Goal: Task Accomplishment & Management: Use online tool/utility

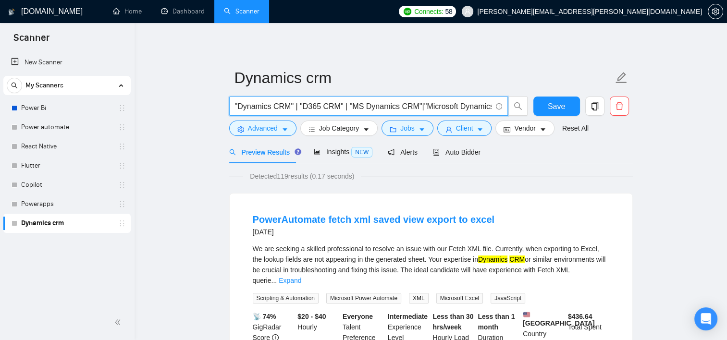
click at [279, 108] on input ""Dynamics CRM" | "D365 CRM" | "MS Dynamics CRM"|"Microsoft Dynamics CRM"| "Dyna…" at bounding box center [363, 106] width 256 height 12
click at [272, 106] on input ""Dynamics CRM" | "D365 CRM" | "MS Dynamics CRM"|"Microsoft Dynamics CRM"| "Dyna…" at bounding box center [363, 106] width 256 height 12
click at [324, 107] on input ""Dynamics CRM" | "D365 CRM" | "MS Dynamics CRM"|"Microsoft Dynamics CRM"| "Dyna…" at bounding box center [363, 106] width 256 height 12
drag, startPoint x: 423, startPoint y: 104, endPoint x: 488, endPoint y: 106, distance: 64.9
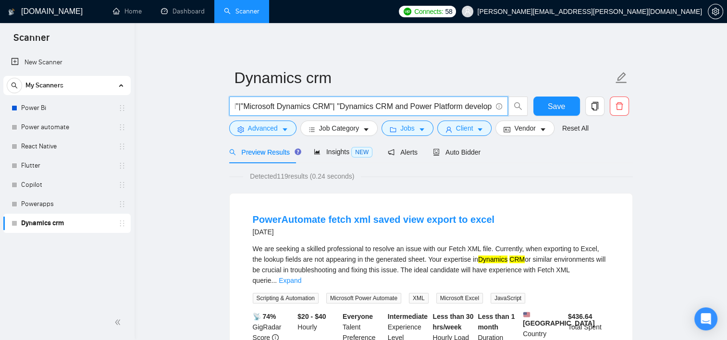
click at [488, 106] on input ""Dynamics CRM" | "D365 CRM" | "MS Dynamics CRM"|"Microsoft Dynamics CRM"| "Dyna…" at bounding box center [363, 106] width 256 height 12
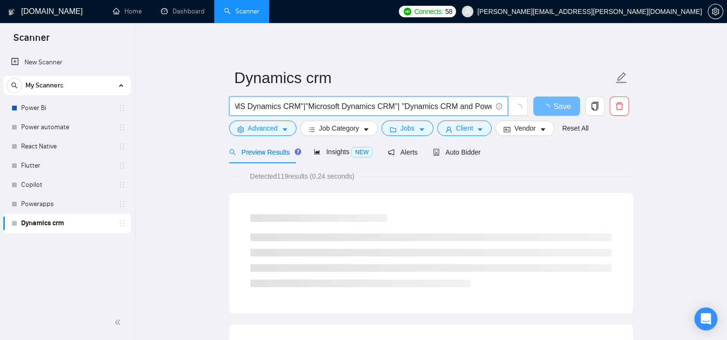
click at [485, 106] on input ""Dynamics CRM" | "D365 CRM" | "MS Dynamics CRM"|"Microsoft Dynamics CRM"| "Dyna…" at bounding box center [363, 106] width 256 height 12
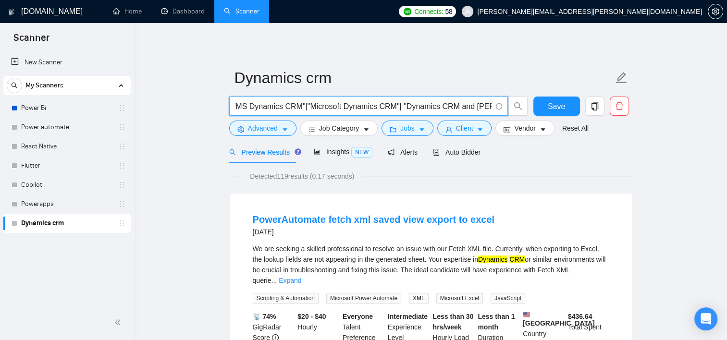
scroll to position [0, 114]
click at [487, 106] on input ""Dynamics CRM" | "D365 CRM" | "MS Dynamics CRM"|"Microsoft Dynamics CRM"| "Dyna…" at bounding box center [363, 106] width 256 height 12
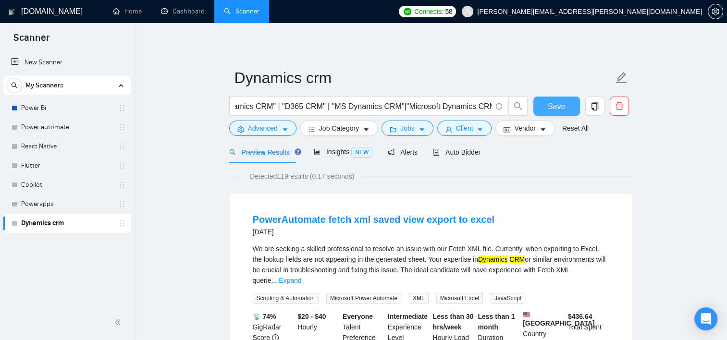
scroll to position [0, 0]
click at [549, 106] on span "Save" at bounding box center [556, 106] width 17 height 12
click at [466, 107] on input ""Dynamics CRM" | "D365 CRM" | "MS Dynamics CRM"|"Microsoft Dynamics CRM"" at bounding box center [363, 106] width 256 height 12
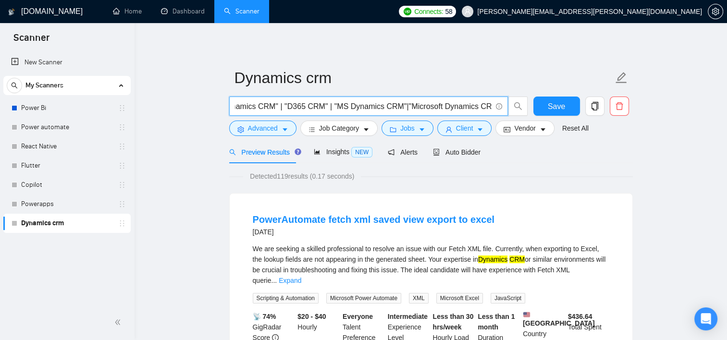
scroll to position [0, 18]
click at [545, 105] on button "Save" at bounding box center [556, 106] width 47 height 19
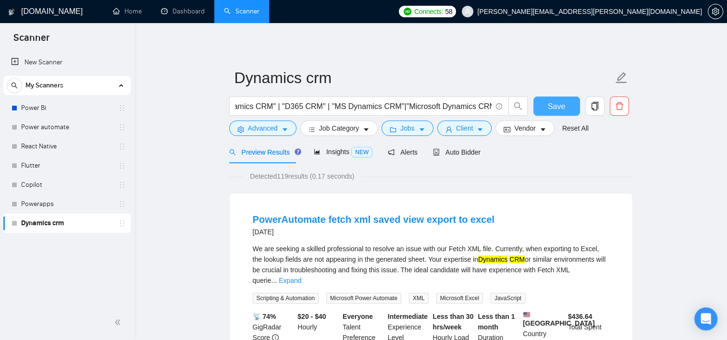
scroll to position [0, 0]
click at [342, 132] on span "Job Category" at bounding box center [339, 128] width 40 height 11
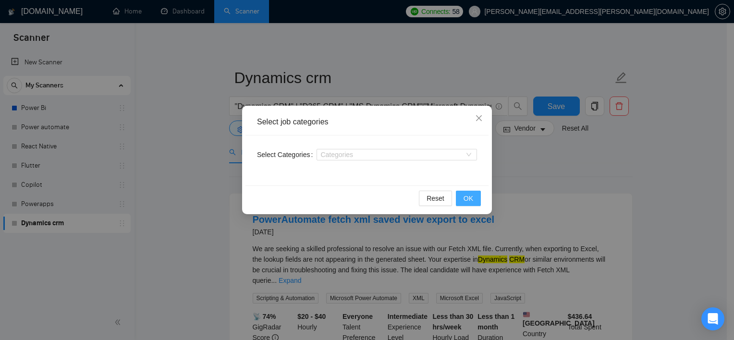
click at [459, 202] on button "OK" at bounding box center [468, 198] width 25 height 15
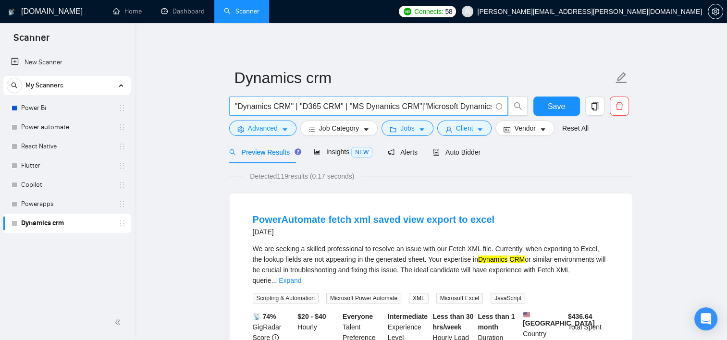
click at [269, 108] on input ""Dynamics CRM" | "D365 CRM" | "MS Dynamics CRM"|"Microsoft Dynamics CRM"" at bounding box center [363, 106] width 256 height 12
click at [479, 107] on input ""Dynamics CRM" | "D365 CRM" | "MS Dynamics CRM"|"Microsoft Dynamics CRM"" at bounding box center [363, 106] width 256 height 12
paste input ""Microsoft Dynamics CRM", "Dynamics 365 CRM", "MS CRM", "Dynamics Business Cent…"
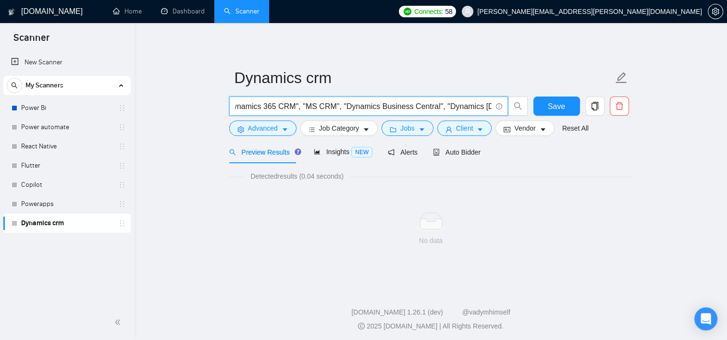
drag, startPoint x: 332, startPoint y: 109, endPoint x: 425, endPoint y: 104, distance: 93.3
click at [425, 104] on input ""Dynamics CRM" | "D365 CRM" | "MS Dynamics CRM"|"Microsoft Dynamics CRM" "Micro…" at bounding box center [363, 106] width 256 height 12
click at [314, 106] on input ""Dynamics CRM" | "D365 CRM" | "MS Dynamics CRM"|"Microsoft Dynamics CRM" "Micro…" at bounding box center [363, 106] width 256 height 12
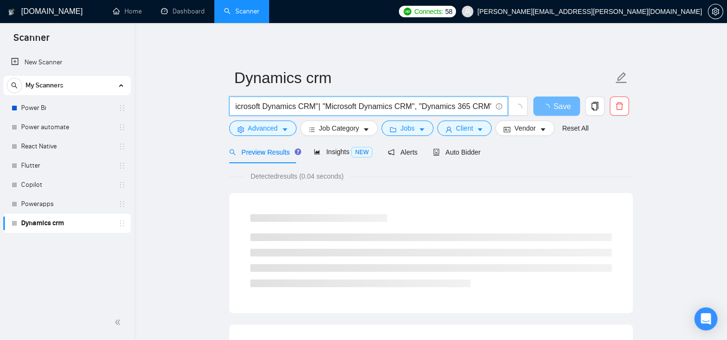
click at [311, 109] on input ""Dynamics CRM" | "D365 CRM" | "MS Dynamics CRM"|"Microsoft Dynamics CRM"| "Micr…" at bounding box center [363, 106] width 256 height 12
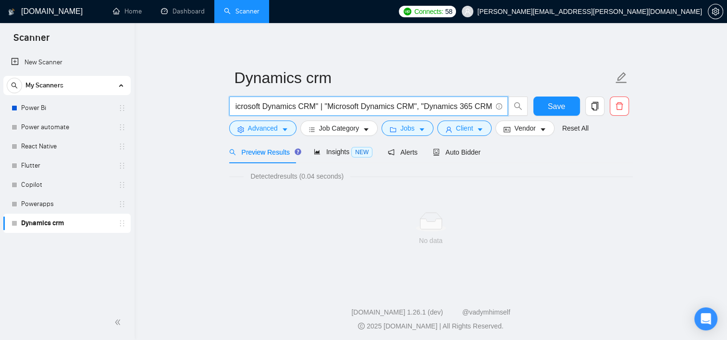
click at [412, 106] on input ""Dynamics CRM" | "D365 CRM" | "MS Dynamics CRM"|"Microsoft Dynamics CRM" | "Mic…" at bounding box center [363, 106] width 256 height 12
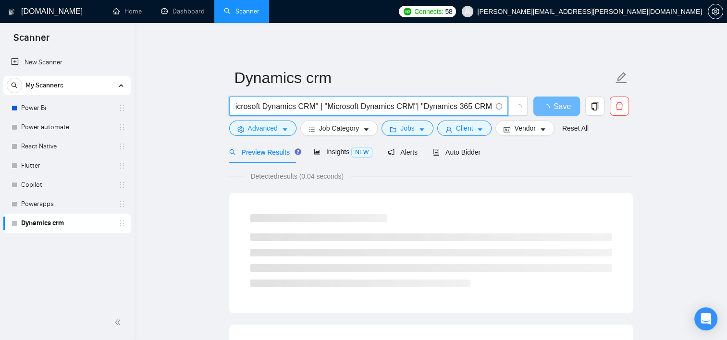
click at [407, 106] on input ""Dynamics CRM" | "D365 CRM" | "MS Dynamics CRM"|"Microsoft Dynamics CRM" | "Mic…" at bounding box center [363, 106] width 256 height 12
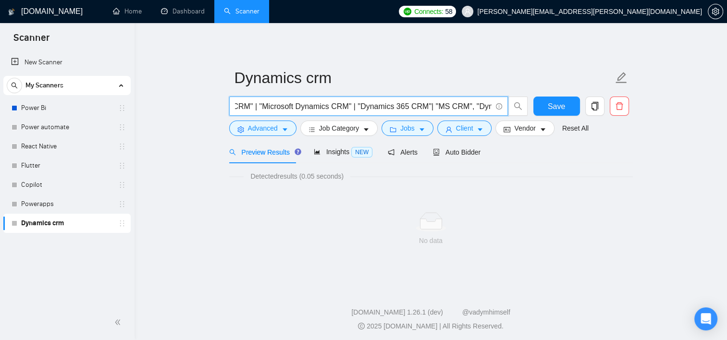
click at [461, 104] on input ""Dynamics CRM" | "D365 CRM" | "MS Dynamics CRM"|"Microsoft Dynamics CRM" | "Mic…" at bounding box center [363, 106] width 256 height 12
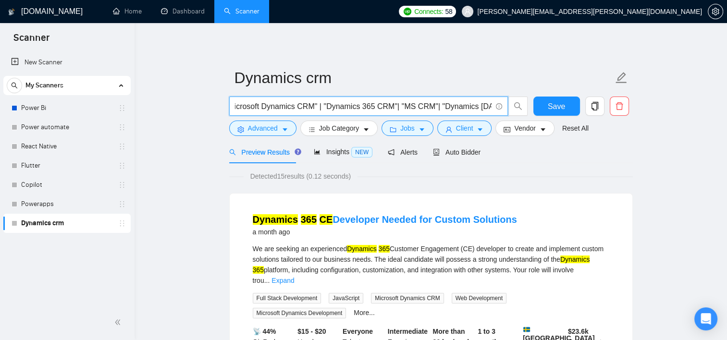
scroll to position [0, 300]
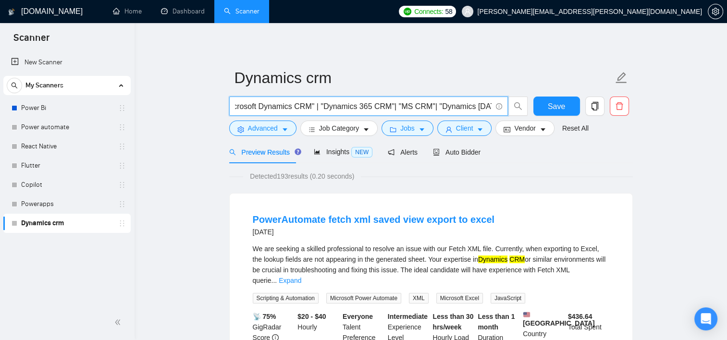
click at [417, 103] on input ""Dynamics CRM" | "D365 CRM" | "MS Dynamics CRM"|"Microsoft Dynamics CRM" | "Mic…" at bounding box center [363, 106] width 256 height 12
type input ""Dynamics CRM" | "D365 CRM" | "MS Dynamics CRM"|"Microsoft Dynamics CRM" | "Mic…"
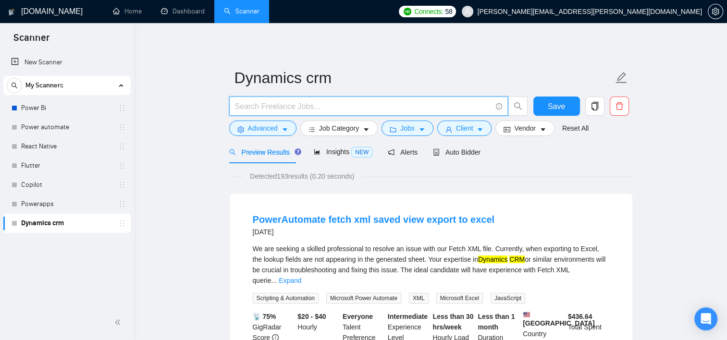
paste input "("Dynamics CRM" OR "Microsoft Dynamics CRM" OR "MS Dynamics CRM" OR "MS CRM" OR…"
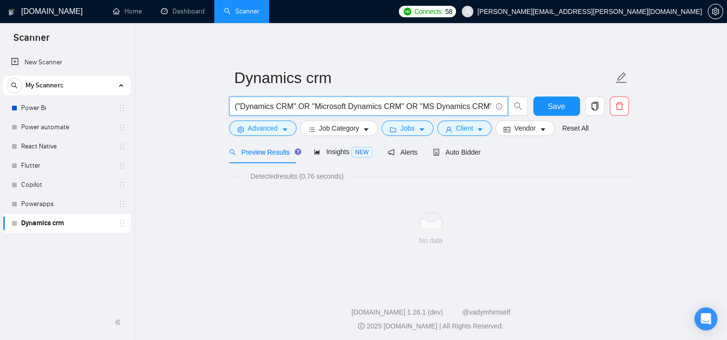
click at [237, 104] on input "("Dynamics CRM" OR "Microsoft Dynamics CRM" OR "MS Dynamics CRM" OR "MS CRM" OR…" at bounding box center [363, 106] width 256 height 12
click at [307, 106] on input "("Dynamics CRM" OR "Microsoft Dynamics CRM" OR "MS Dynamics CRM" OR "MS CRM" OR…" at bounding box center [363, 106] width 256 height 12
click at [459, 105] on input "("Dynamics CRM"|"Microsoft Dynamics CRM"|"MS Dynamics CRM"|"MS CRM"|"Dynamics 3…" at bounding box center [363, 106] width 256 height 12
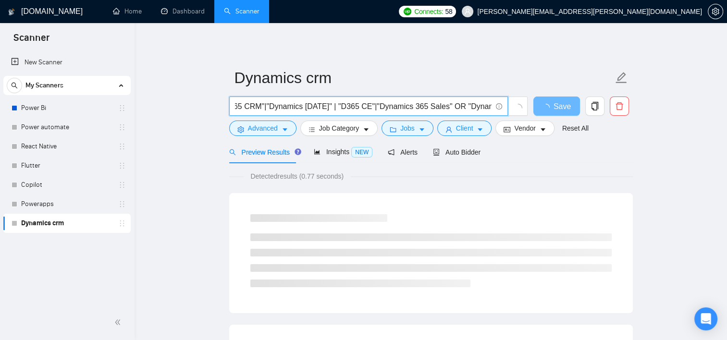
scroll to position [0, 368]
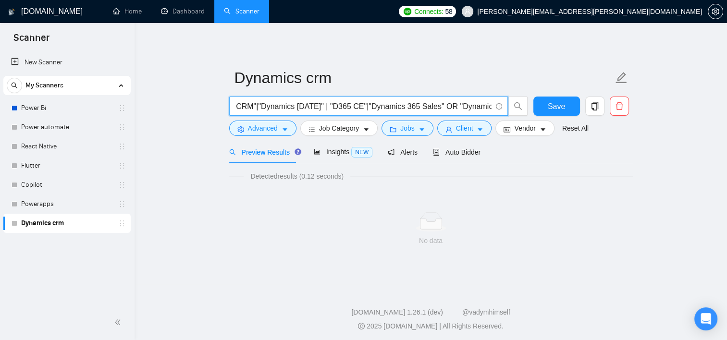
click at [438, 102] on input "("Dynamics CRM"|"Microsoft Dynamics CRM"|"MS Dynamics CRM"|"MS CRM"|"Dynamics 3…" at bounding box center [363, 106] width 256 height 12
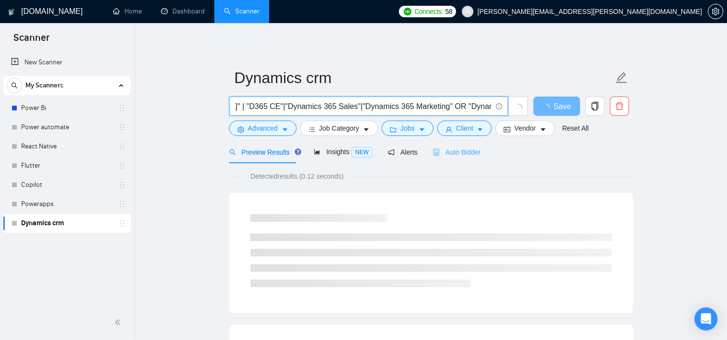
scroll to position [0, 463]
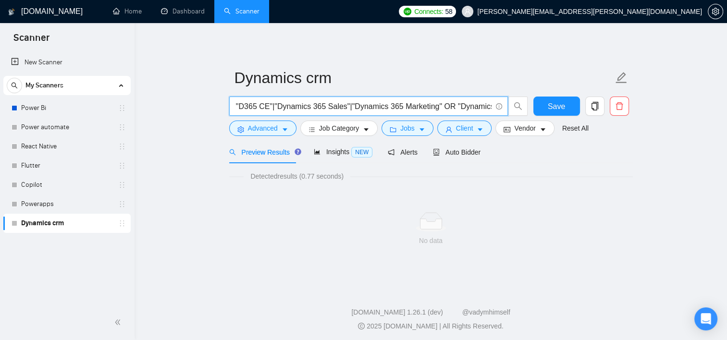
click at [438, 107] on input "("Dynamics CRM"|"Microsoft Dynamics CRM"|"MS Dynamics CRM"|"MS CRM"|"Dynamics 3…" at bounding box center [363, 106] width 256 height 12
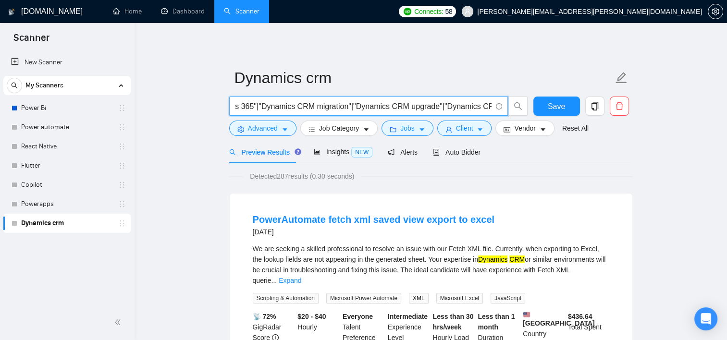
scroll to position [0, 1340]
type input "("Dynamics CRM"|"Microsoft Dynamics CRM"|"MS Dynamics CRM"|"MS CRM"|"Dynamics 3…"
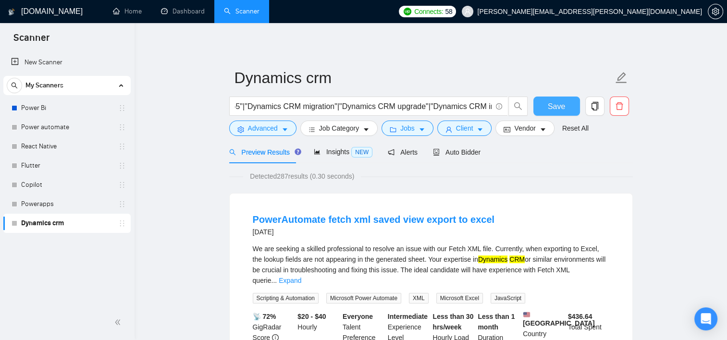
click at [547, 108] on button "Save" at bounding box center [556, 106] width 47 height 19
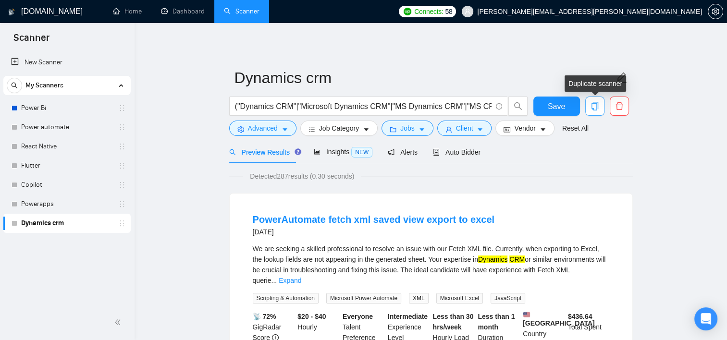
click at [591, 108] on icon "copy" at bounding box center [594, 106] width 7 height 9
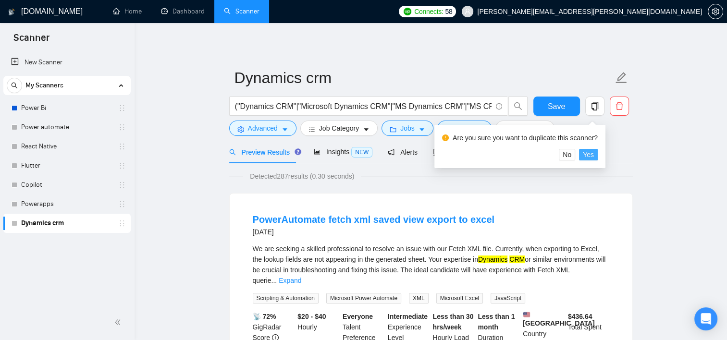
click at [585, 156] on span "Yes" at bounding box center [588, 154] width 11 height 11
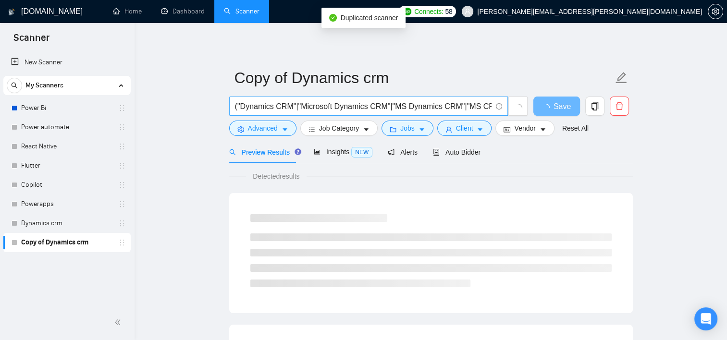
click at [411, 102] on input "("Dynamics CRM"|"Microsoft Dynamics CRM"|"MS Dynamics CRM"|"MS CRM"|"Dynamics 3…" at bounding box center [363, 106] width 256 height 12
type input "("Dynamics CRM"|"Microsoft Dynamics CRM"|"MS Dnamics CRM"|"MS CRM"|"Dynamics 36…"
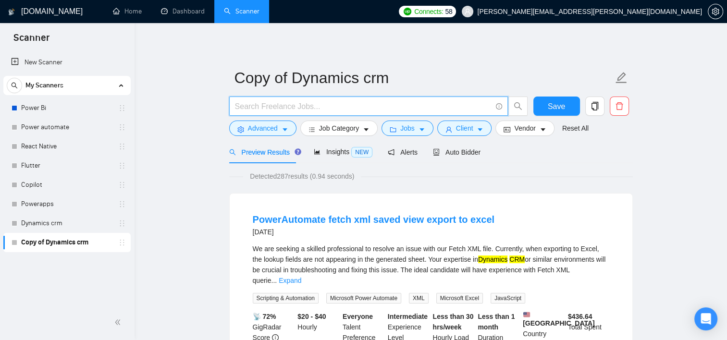
paste input "(Microsoft\s*)(Dynamics\s*(365|CRM)\*CRM|CE|Sales|Marketing|Customer\s*Service|…"
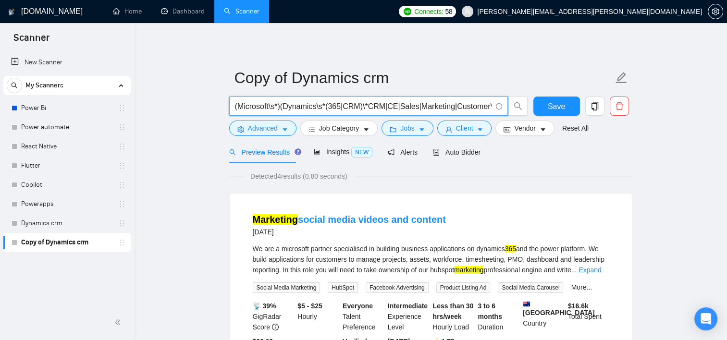
click at [272, 107] on input "(Microsoft\s*)(Dynamics\s*(365|CRM)\*CRM|CE|Sales|Marketing|Customer\s*Service|…" at bounding box center [363, 106] width 256 height 12
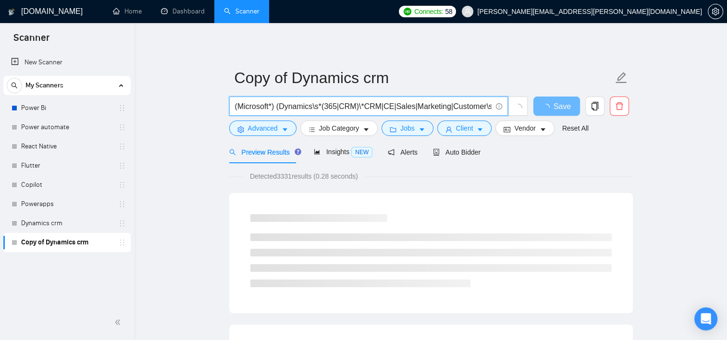
click at [315, 109] on input "(Microsoft*) (Dynamics\s*(365|CRM)\*CRM|CE|Sales|Marketing|Customer\s*Service|F…" at bounding box center [363, 106] width 256 height 12
click at [254, 98] on span "(Microsoft*) (Dynamics*(365|CRM)*CE|Sales|Marketing|Customer\s*Service|Field\s*…" at bounding box center [368, 106] width 279 height 19
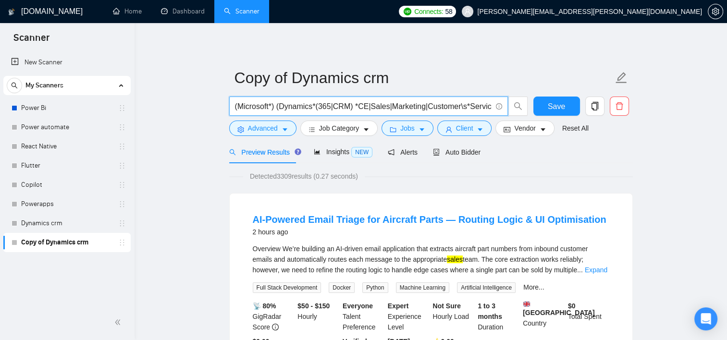
click at [353, 107] on input "(Microsoft*) (Dynamics*(365|CRM) *CE|Sales|Marketing|Customer\s*Service|Field\s…" at bounding box center [363, 106] width 256 height 12
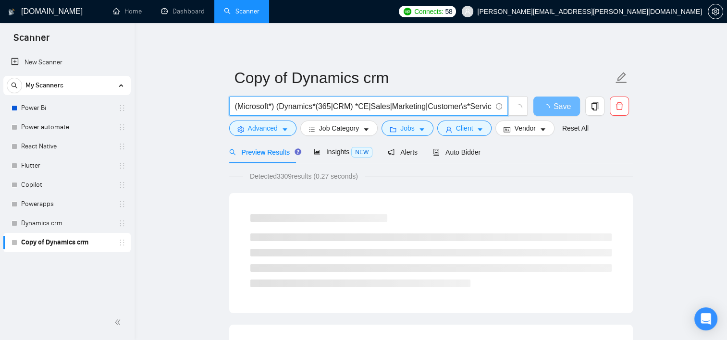
click at [352, 106] on input "(Microsoft*) (Dynamics*(365|CRM) *CE|Sales|Marketing|Customer\s*Service|Field\s…" at bounding box center [363, 106] width 256 height 12
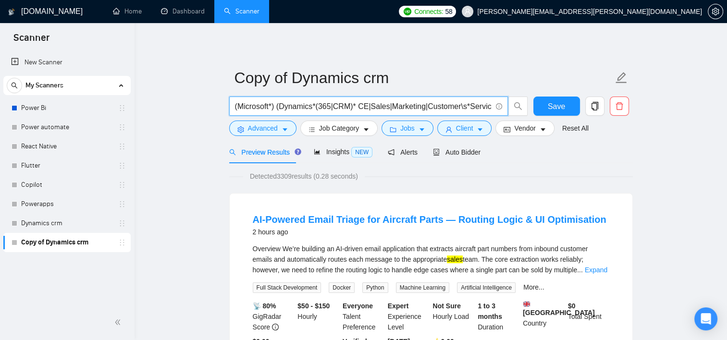
click at [237, 106] on input "(Microsoft*) (Dynamics*(365|CRM)* CE|Sales|Marketing|Customer\s*Service|Field\s…" at bounding box center [363, 106] width 256 height 12
click at [459, 107] on input "((Microsoft*) (Dynamics*(365|CRM)* CE|Sales|Marketing|Customer\s*Service|Field\…" at bounding box center [363, 106] width 256 height 12
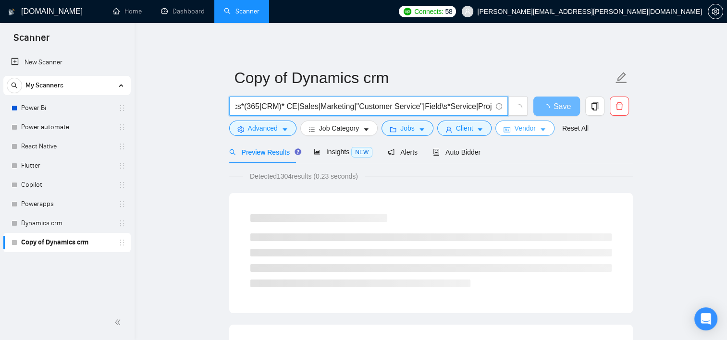
scroll to position [0, 77]
click at [434, 109] on input "((Microsoft*) (Dynamics*(365|CRM)* CE|Sales|Marketing|"Customer Service"|Field\…" at bounding box center [363, 106] width 256 height 12
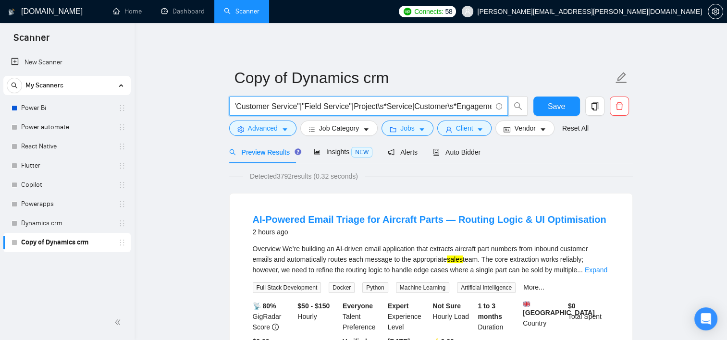
click at [440, 108] on input "((Microsoft*) (Dynamics*(365|CRM)* CE|Sales|Marketing|"Customer Service"|"Field…" at bounding box center [363, 106] width 256 height 12
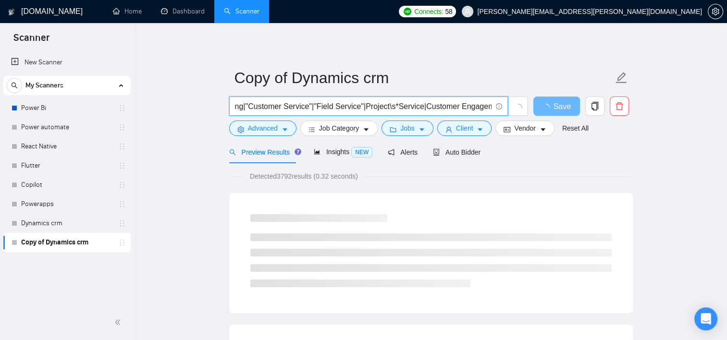
scroll to position [0, 188]
click at [407, 110] on input "((Microsoft*) (Dynamics*(365|CRM)* CE|Sales|Marketing|"Customer Service"|"Field…" at bounding box center [363, 106] width 256 height 12
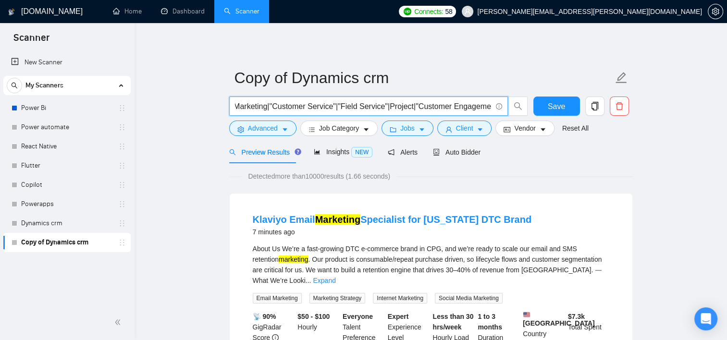
scroll to position [0, 158]
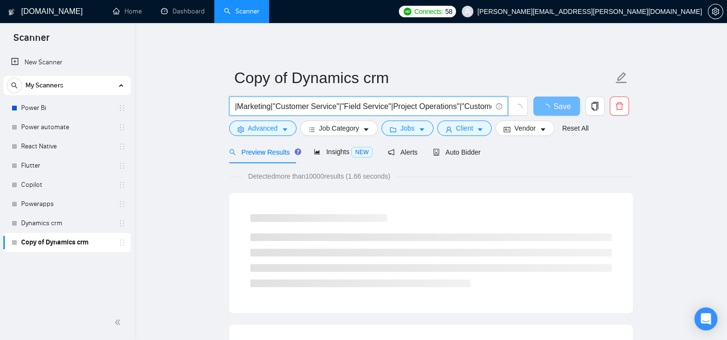
click at [384, 108] on input "((Microsoft*) (Dynamics*(365|CRM)* CE|Sales|Marketing|"Customer Service"|"Field…" at bounding box center [363, 106] width 256 height 12
click at [462, 107] on input "((Microsoft*) (Dynamics*(365|CRM)*(CE|Sales|Marketing|"Customer Service"|"Field…" at bounding box center [363, 106] width 256 height 12
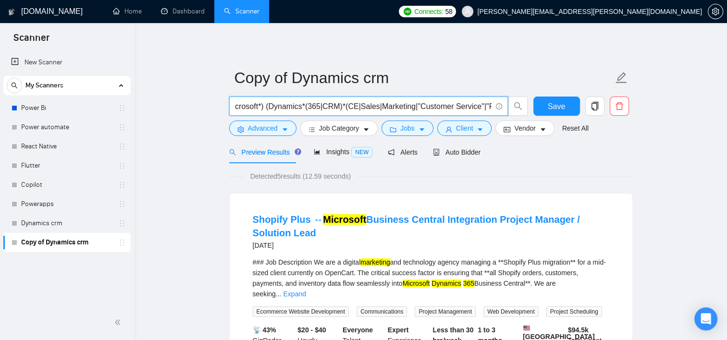
scroll to position [0, 0]
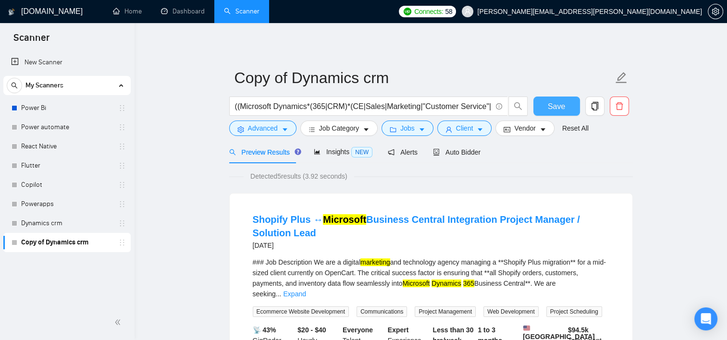
click at [546, 108] on button "Save" at bounding box center [556, 106] width 47 height 19
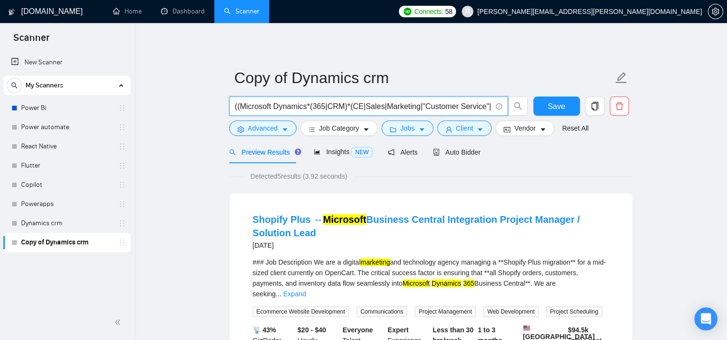
click at [250, 104] on input "((Microsoft Dynamics*(365|CRM)*(CE|Sales|Marketing|"Customer Service"|"Field Se…" at bounding box center [363, 106] width 256 height 12
click at [240, 106] on input "((Microsoft Dynamics*(365|CRM)*(CE|Sales|Marketing|"Customer Service"|"Field Se…" at bounding box center [363, 106] width 256 height 12
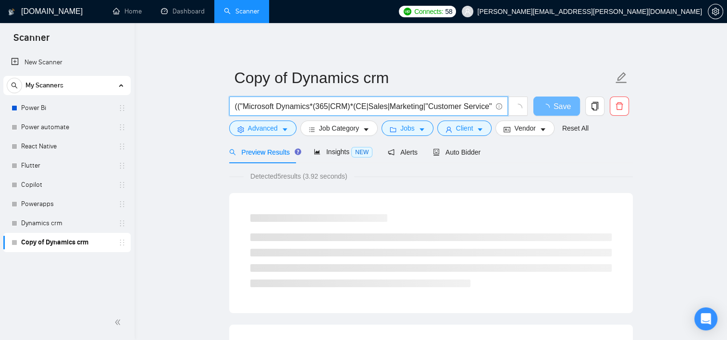
click at [309, 108] on input "(("Microsoft Dynamics*(365|CRM)*(CE|Sales|Marketing|"Customer Service"|"Field S…" at bounding box center [363, 106] width 256 height 12
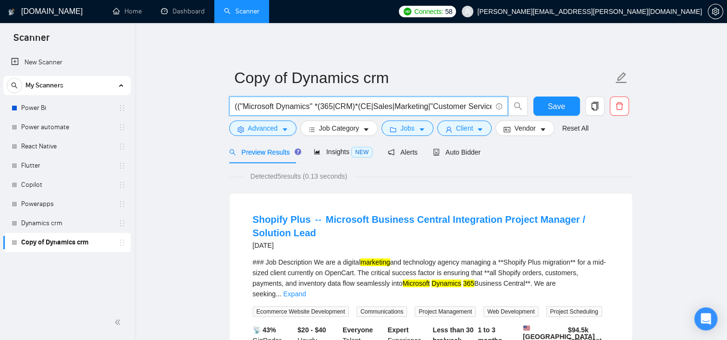
click at [333, 107] on input "(("Microsoft Dynamics" *(365|CRM)*(CE|Sales|Marketing|"Customer Service"|"Field…" at bounding box center [363, 106] width 256 height 12
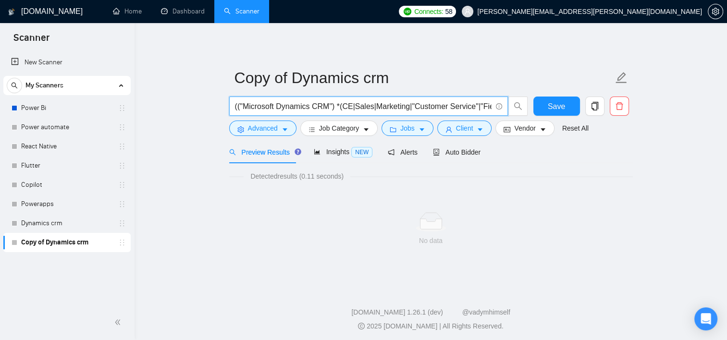
type input "(("Microsoft Dynamics CRM") *(CE|Sales|Marketing|"Customer Service"|"Field Serv…"
click at [544, 106] on button "Save" at bounding box center [556, 106] width 47 height 19
click at [320, 107] on input "(("Microsoft Dynamics CRM") *(CE|Sales|Marketing|"Customer Service"|"Field Serv…" at bounding box center [363, 106] width 256 height 12
click at [547, 98] on button "Save" at bounding box center [556, 106] width 47 height 19
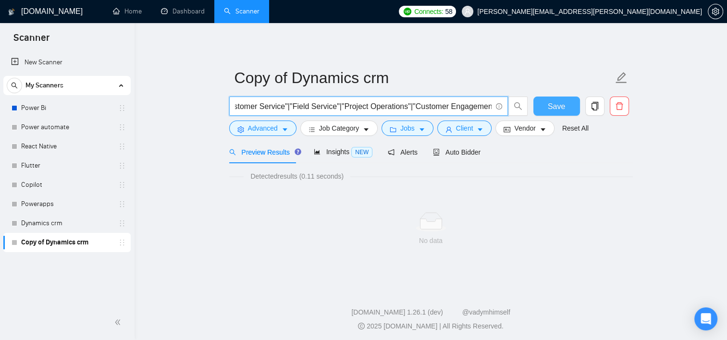
scroll to position [0, 0]
